Goal: Task Accomplishment & Management: Complete application form

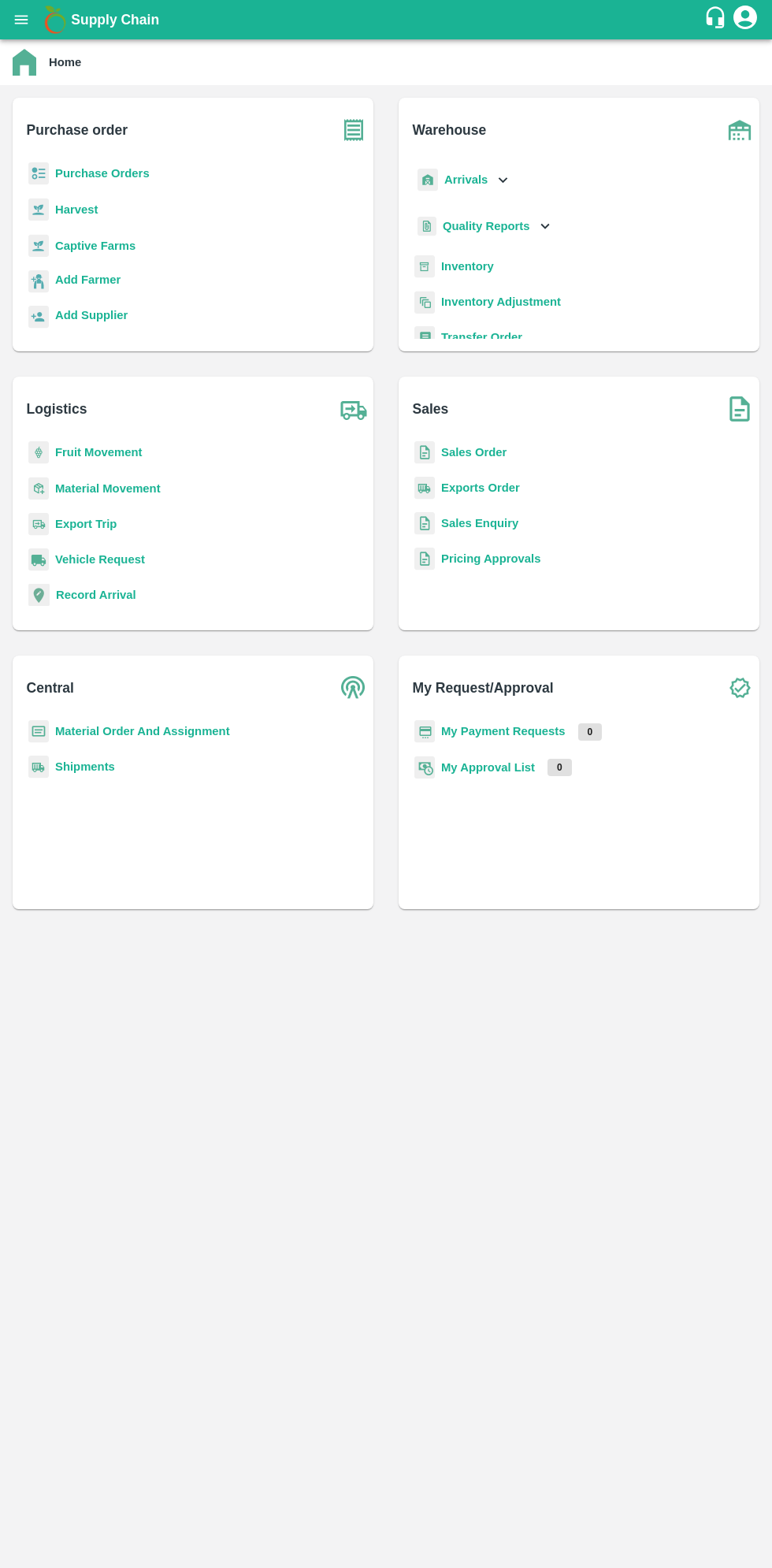
click at [17, 27] on icon "open drawer" at bounding box center [20, 20] width 17 height 17
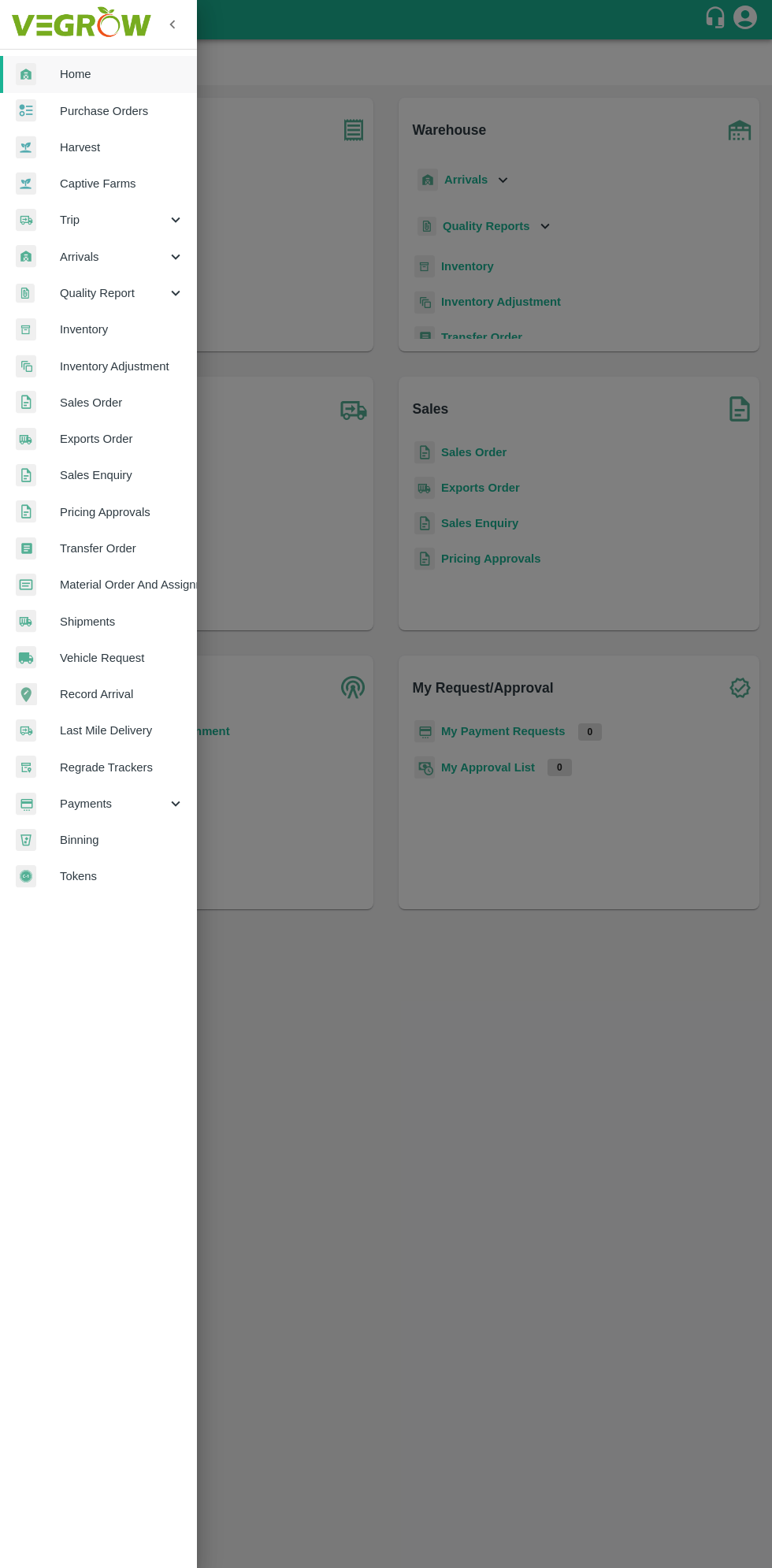
click at [49, 275] on div "Arrivals" at bounding box center [98, 257] width 197 height 36
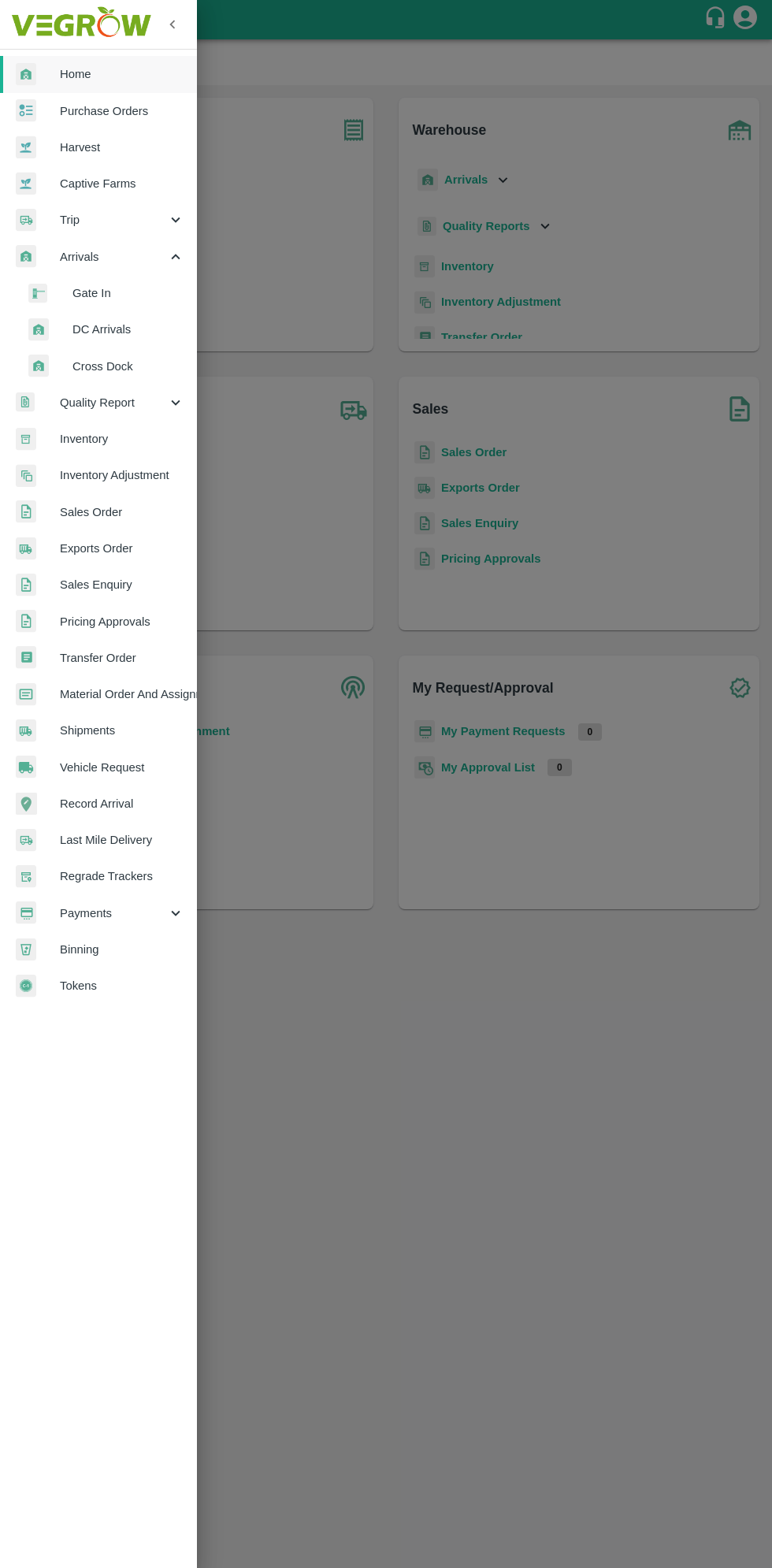
click at [84, 334] on span "DC Arrivals" at bounding box center [128, 328] width 112 height 17
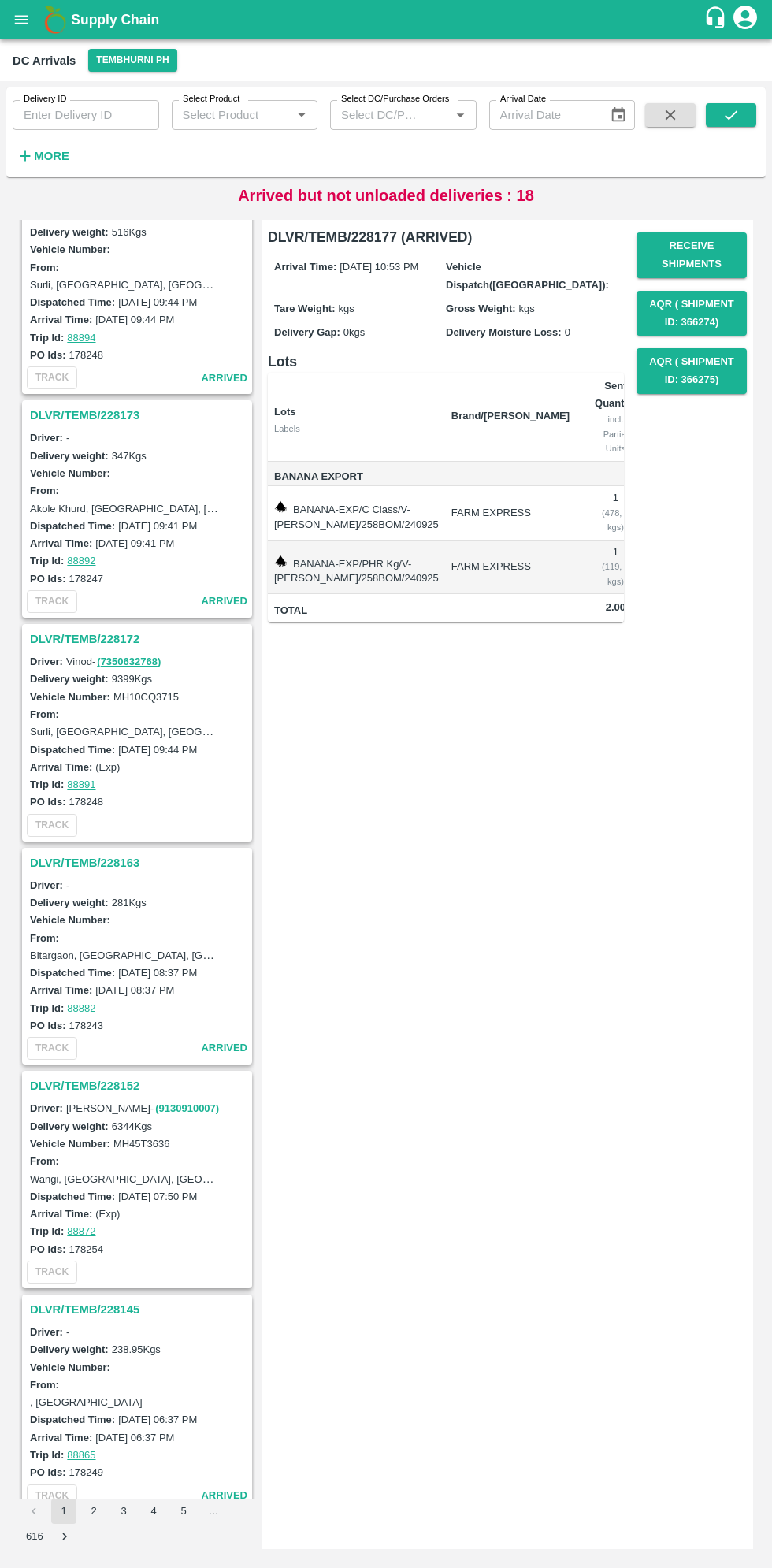
scroll to position [497, 0]
click at [70, 629] on h3 "DLVR/TEMB/228172" at bounding box center [140, 639] width 219 height 20
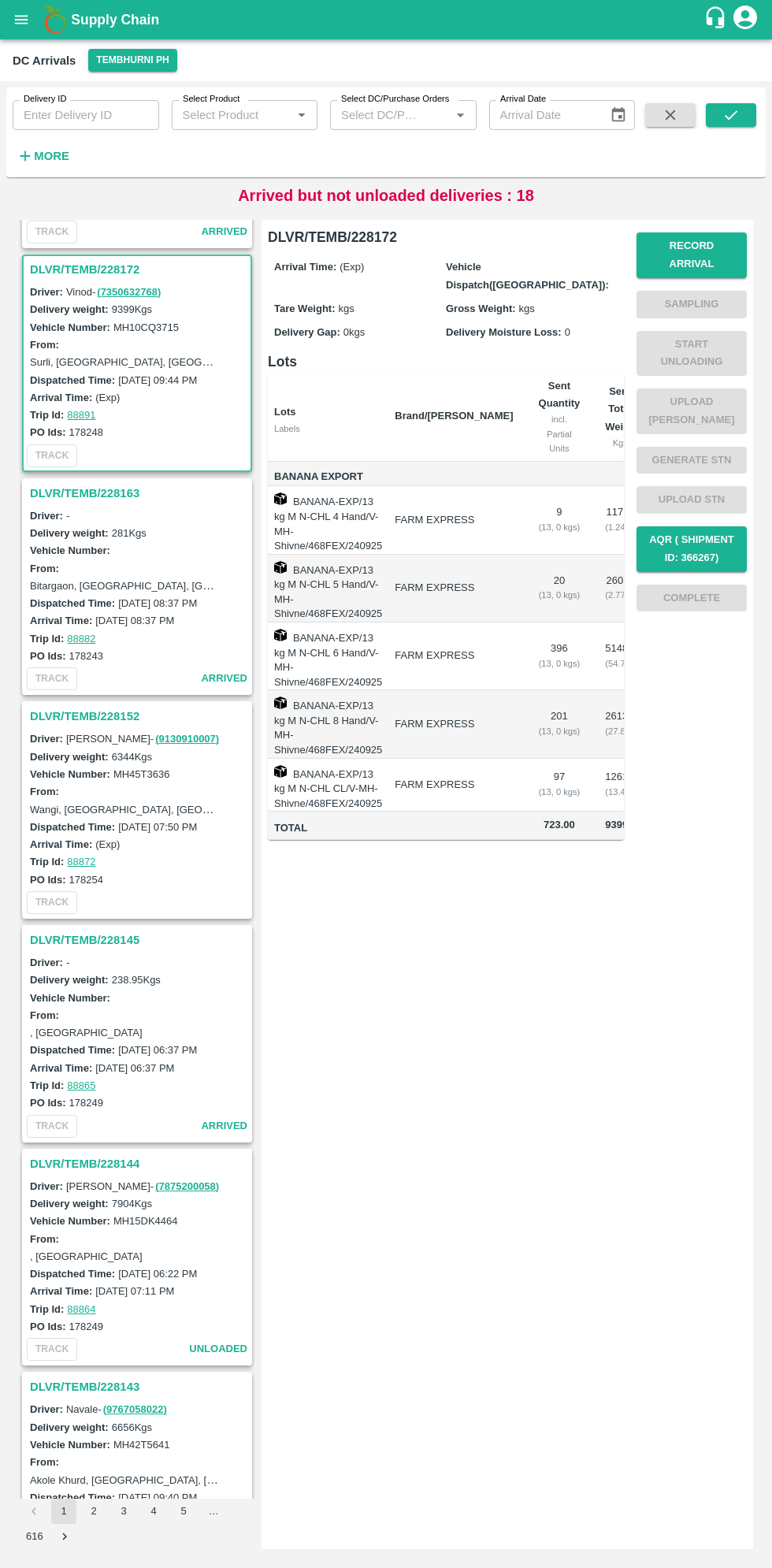
scroll to position [897, 0]
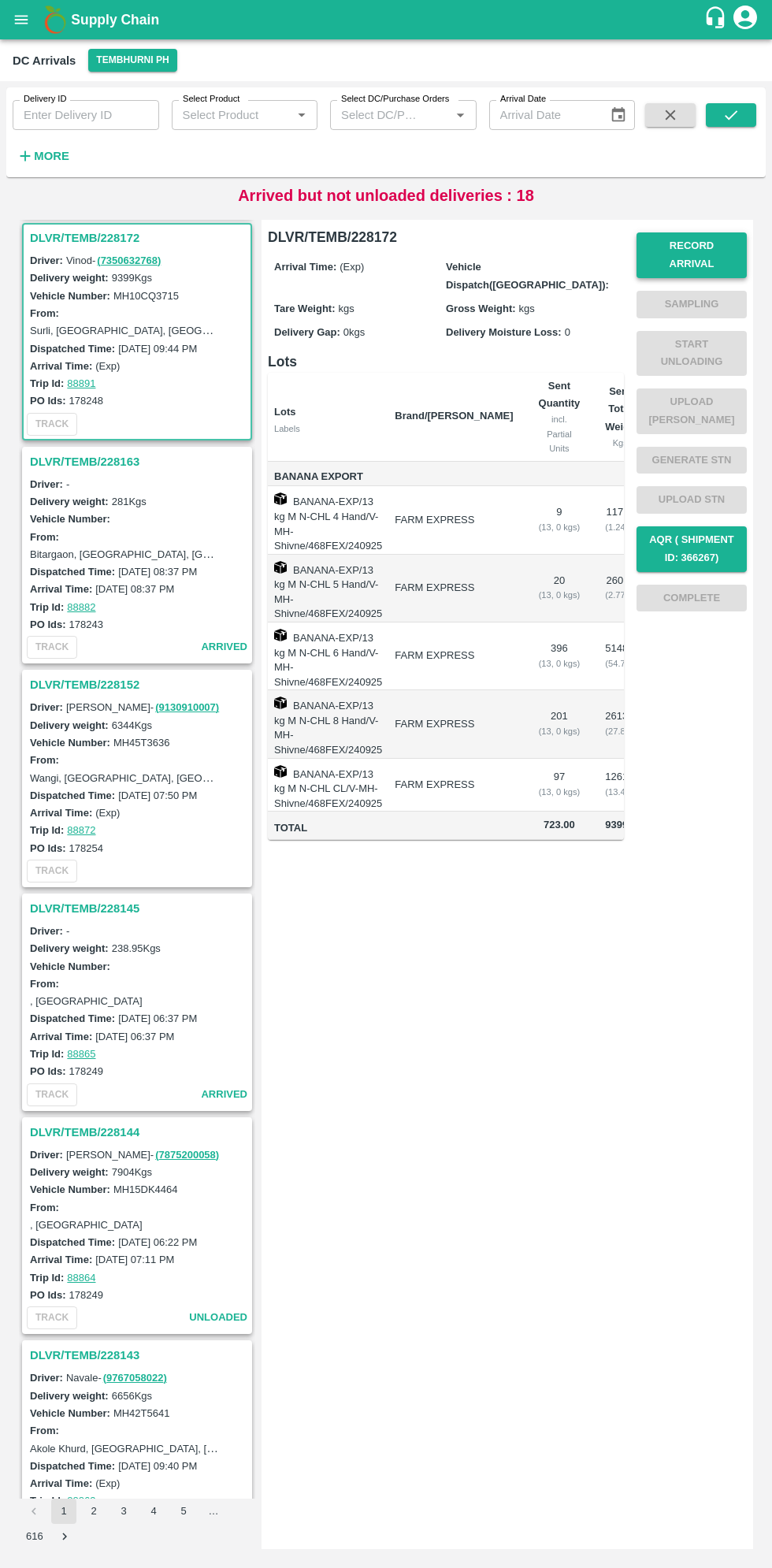
click at [695, 241] on button "Record Arrival" at bounding box center [691, 255] width 110 height 46
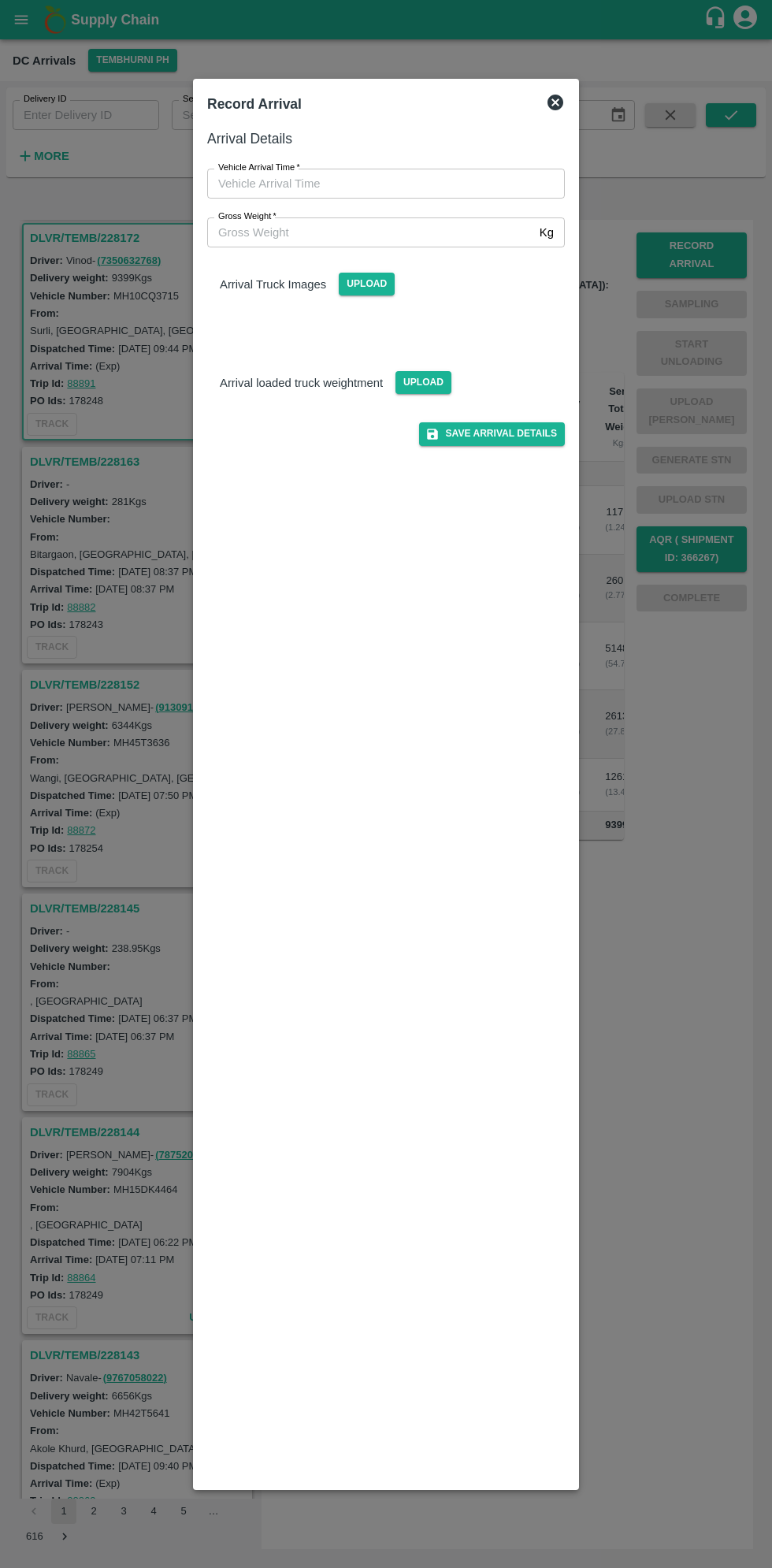
click at [285, 183] on input "Vehicle Arrival Time   *" at bounding box center [381, 183] width 346 height 30
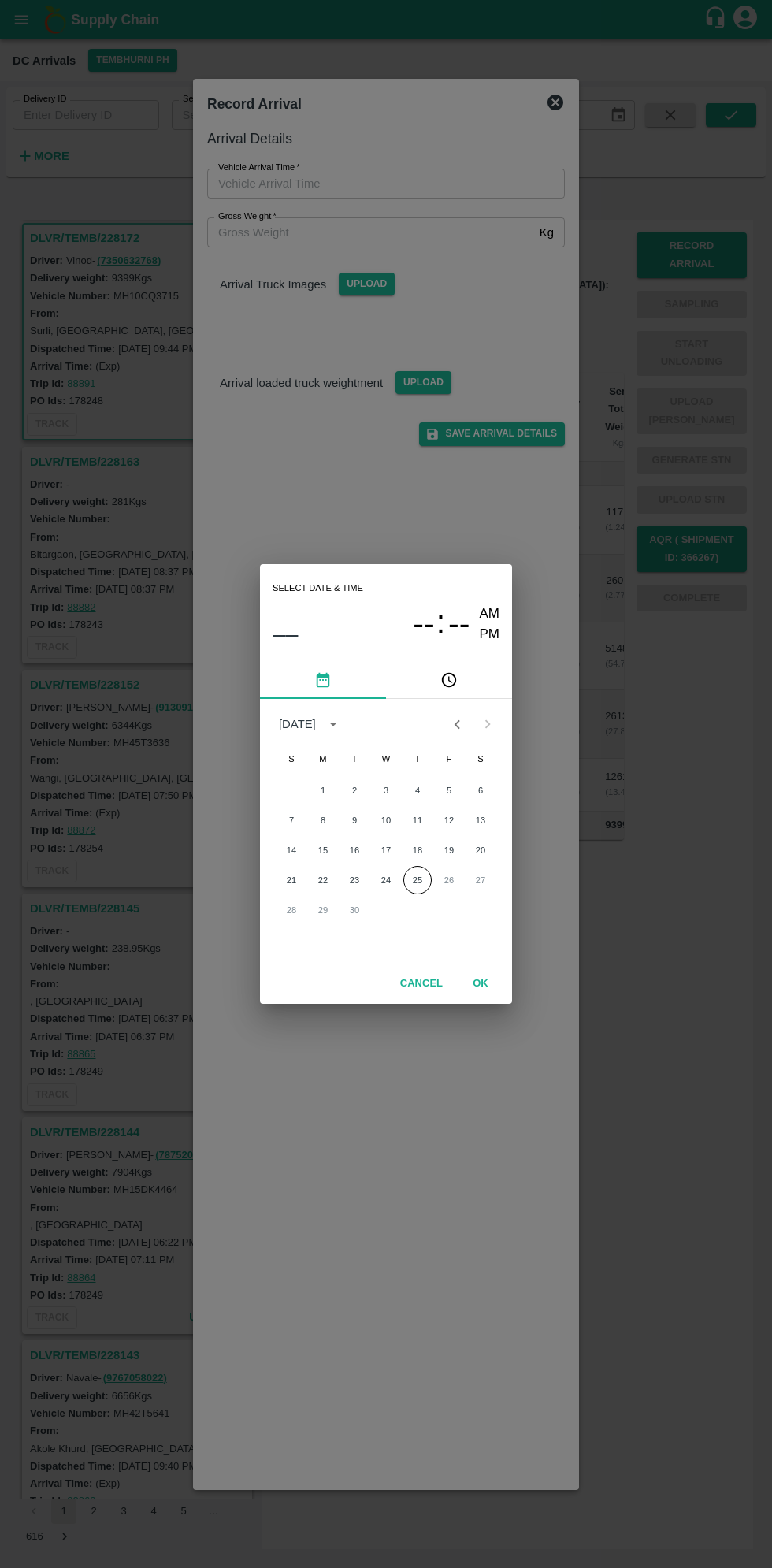
click at [470, 677] on button "pick time" at bounding box center [449, 680] width 126 height 38
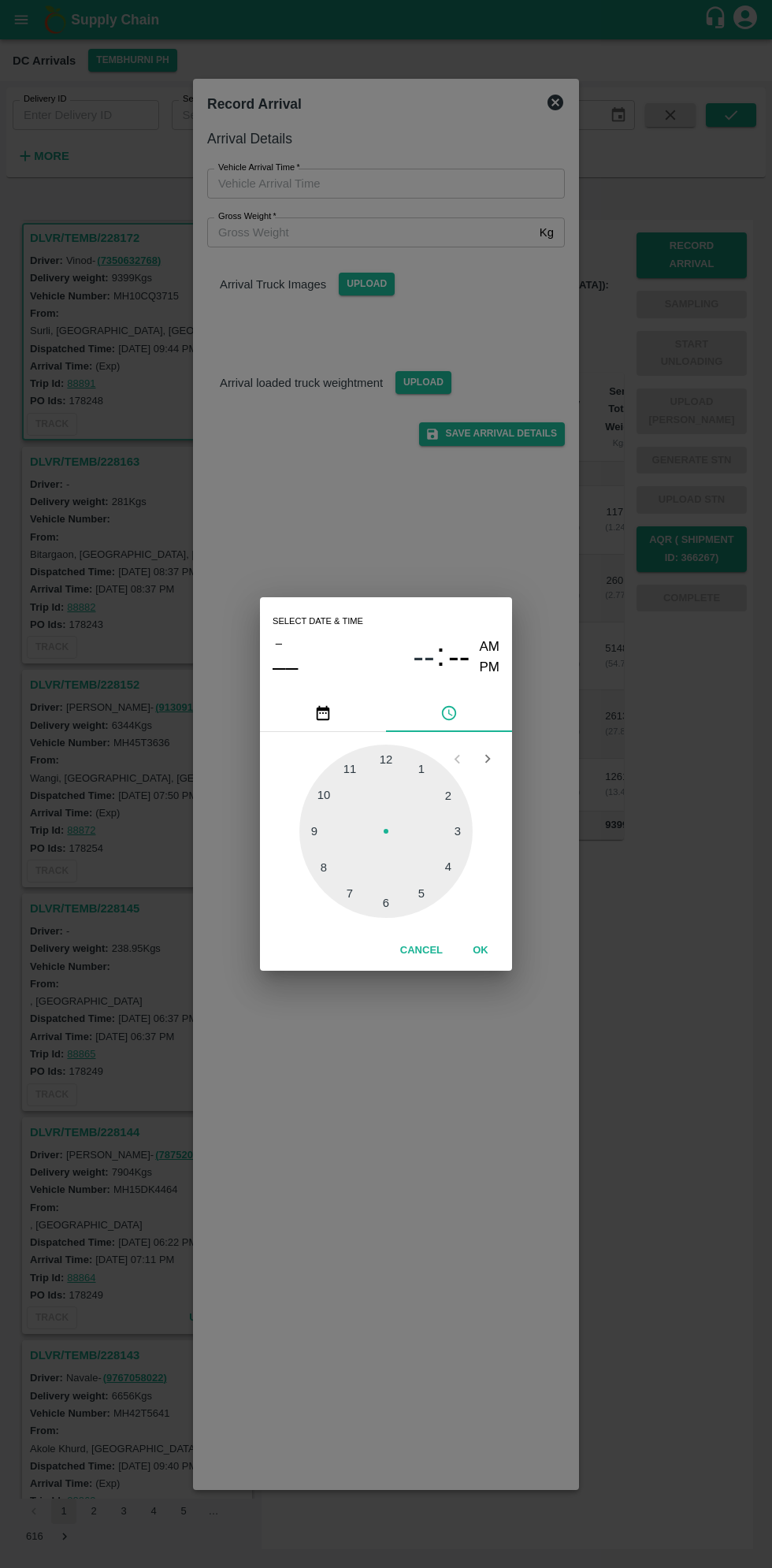
click at [336, 858] on div at bounding box center [386, 831] width 173 height 173
click at [341, 864] on div at bounding box center [386, 831] width 173 height 173
click at [340, 874] on div at bounding box center [386, 831] width 173 height 173
type input "[DATE] 08:38 AM"
click at [480, 950] on button "OK" at bounding box center [480, 951] width 51 height 28
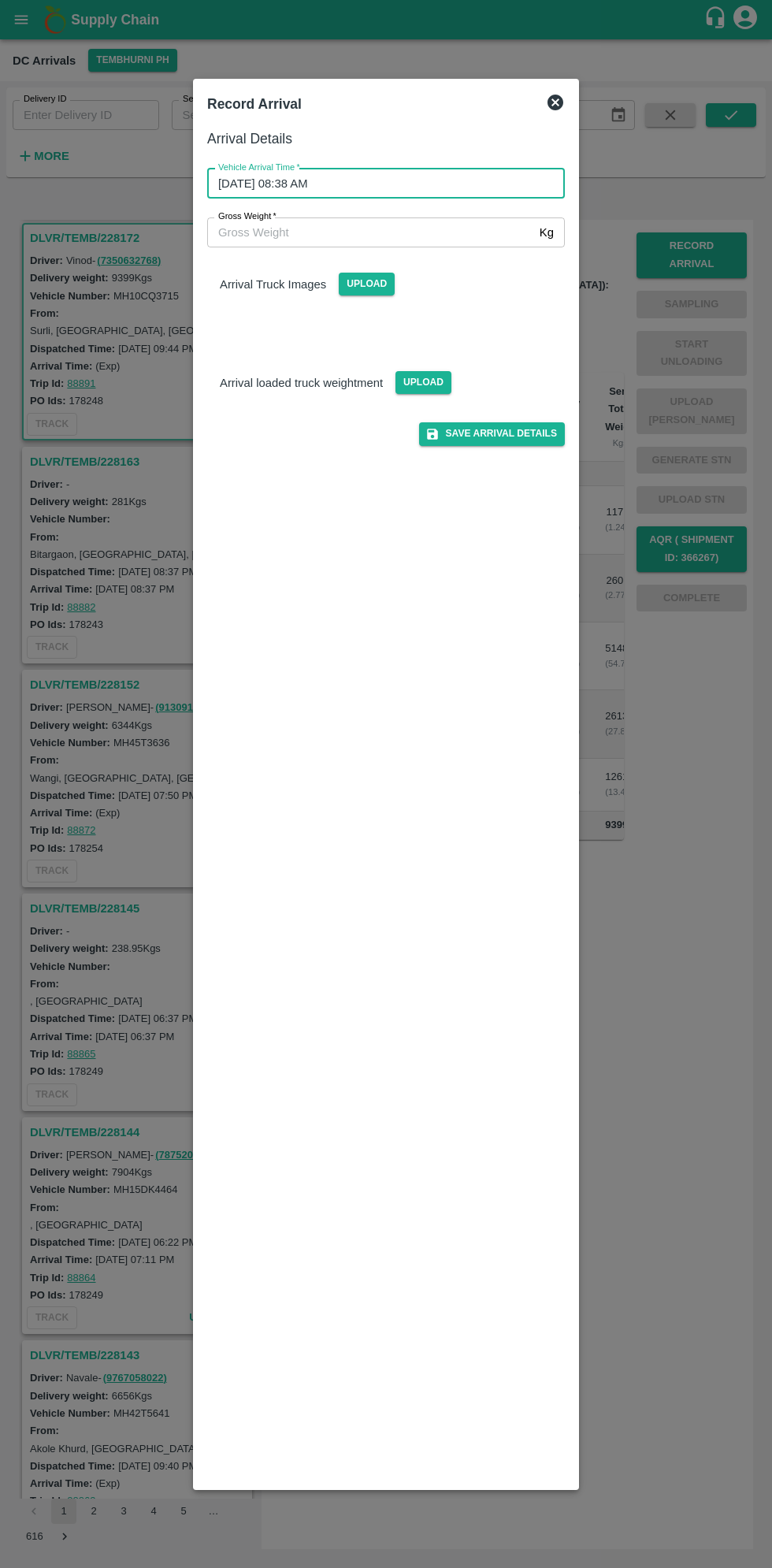
click at [248, 229] on input "Gross Weight   *" at bounding box center [370, 232] width 326 height 30
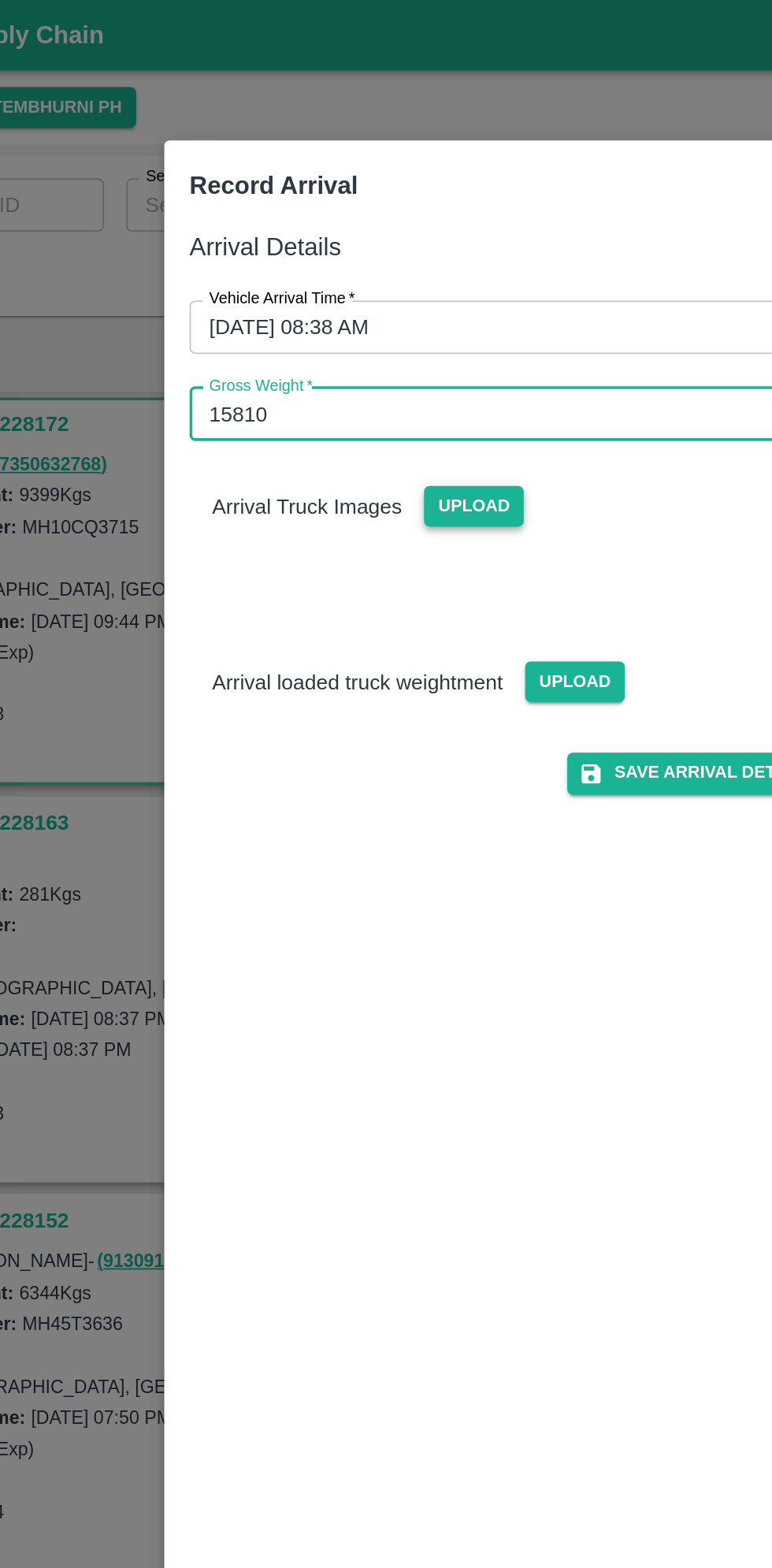
type input "15810"
click at [362, 279] on span "Upload" at bounding box center [367, 284] width 56 height 23
click at [0, 0] on input "Upload" at bounding box center [0, 0] width 0 height 0
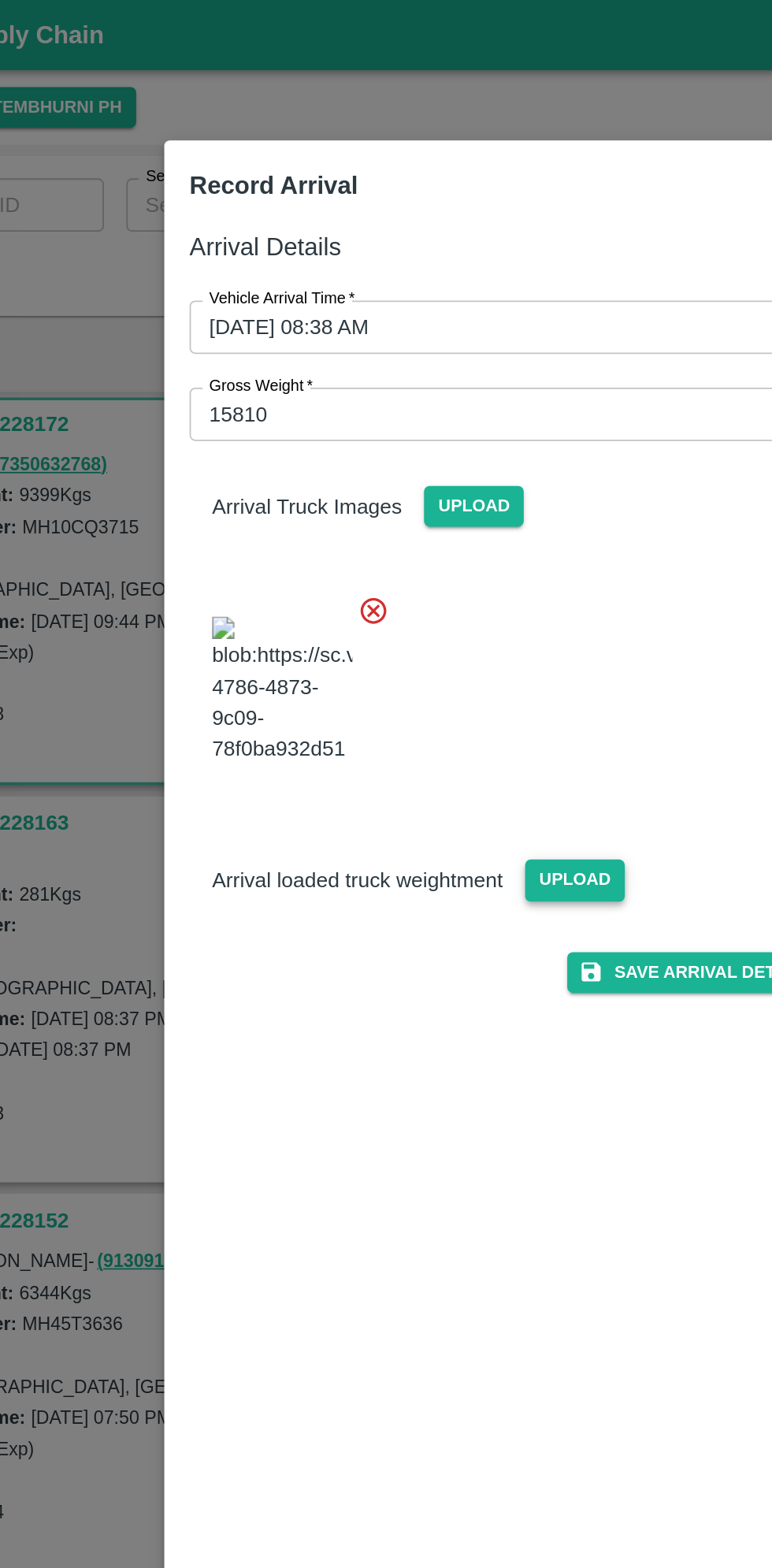
click at [429, 505] on span "Upload" at bounding box center [423, 494] width 56 height 23
click at [0, 0] on input "Upload" at bounding box center [0, 0] width 0 height 0
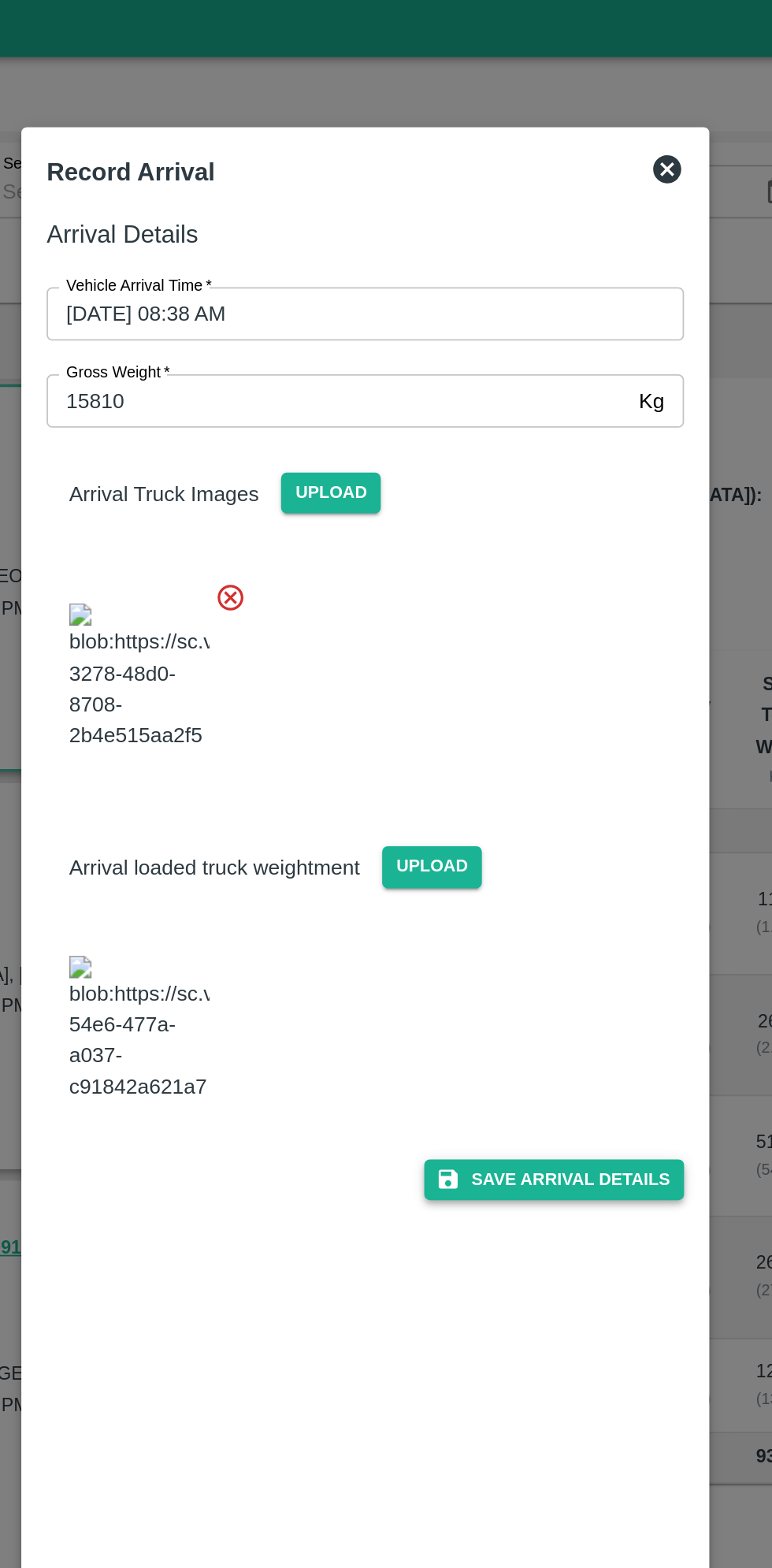
click at [497, 681] on button "Save Arrival Details" at bounding box center [492, 669] width 145 height 23
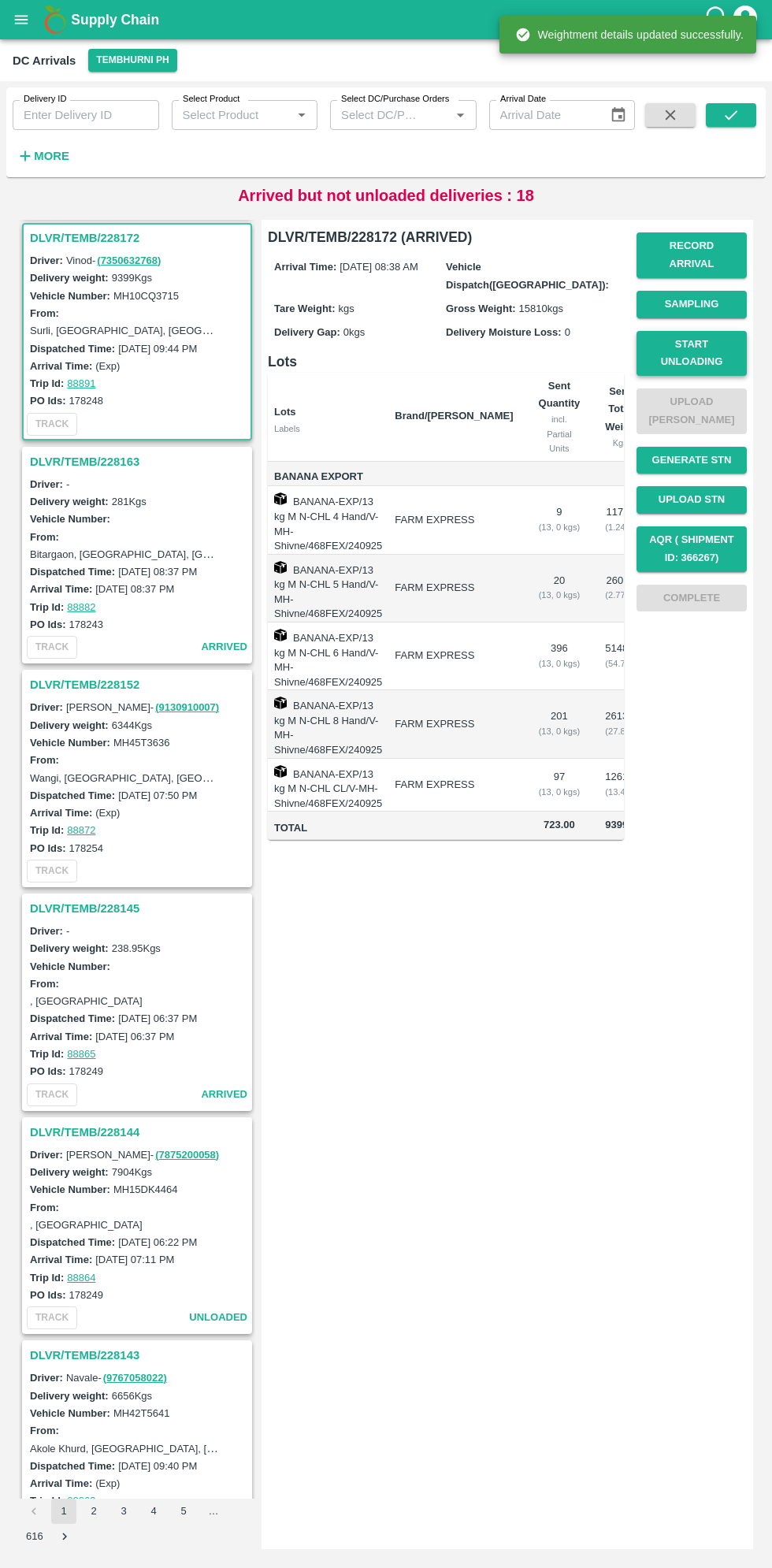
click at [719, 333] on button "Start Unloading" at bounding box center [691, 354] width 110 height 46
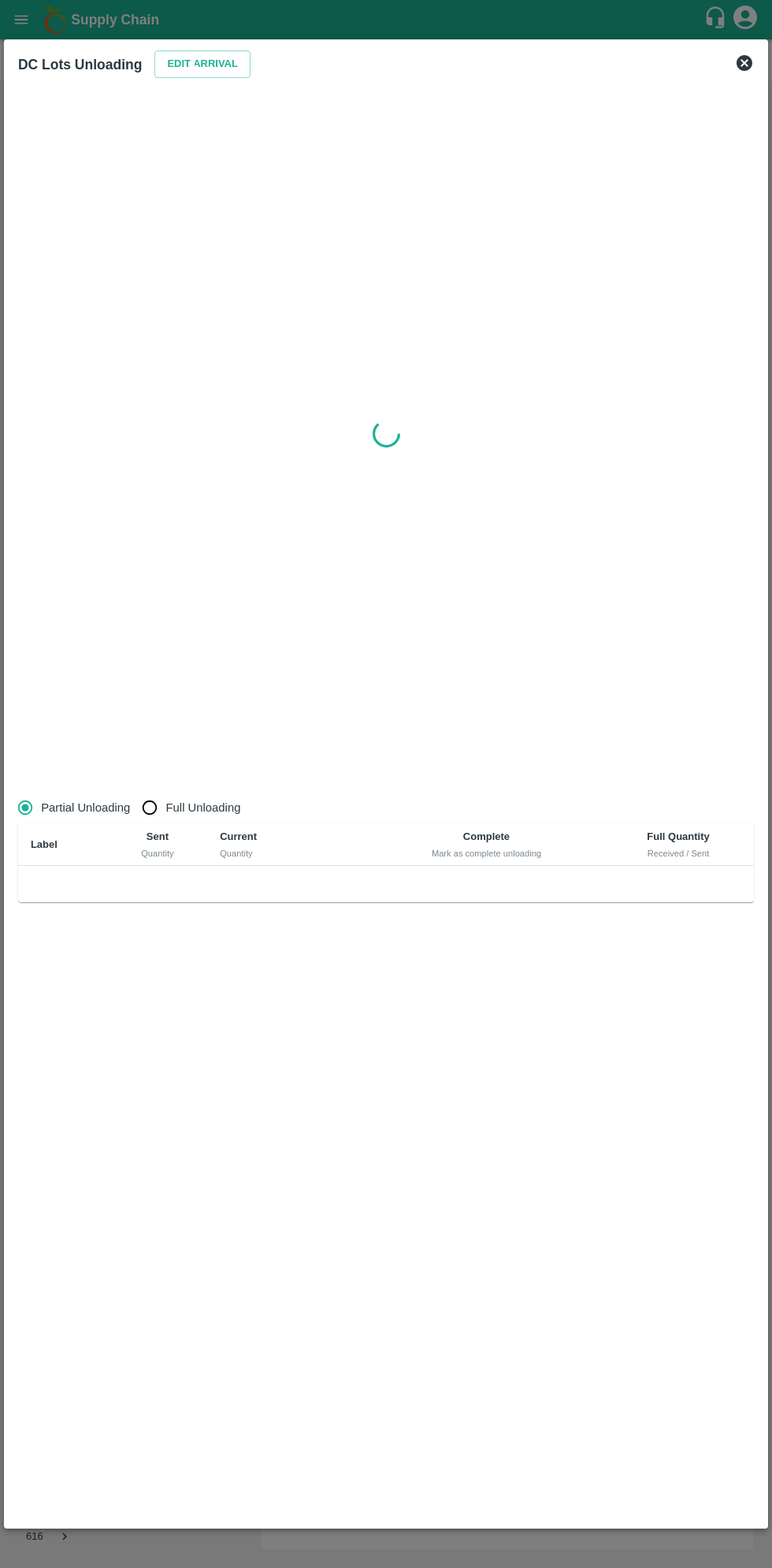
click at [727, 342] on div at bounding box center [386, 433] width 748 height 704
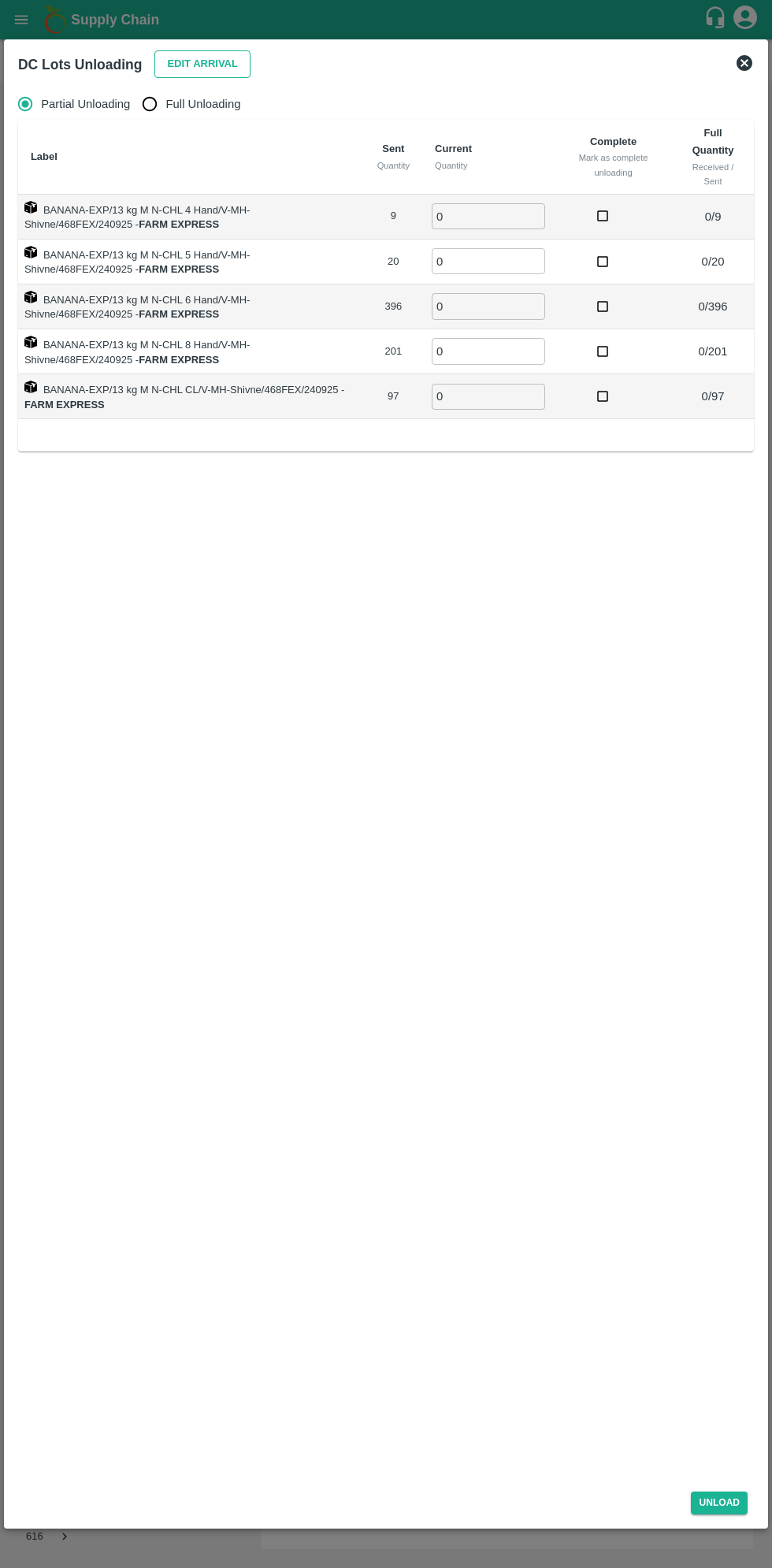
click at [224, 51] on button "Edit Arrival" at bounding box center [203, 65] width 96 height 28
